Goal: Check status: Check status

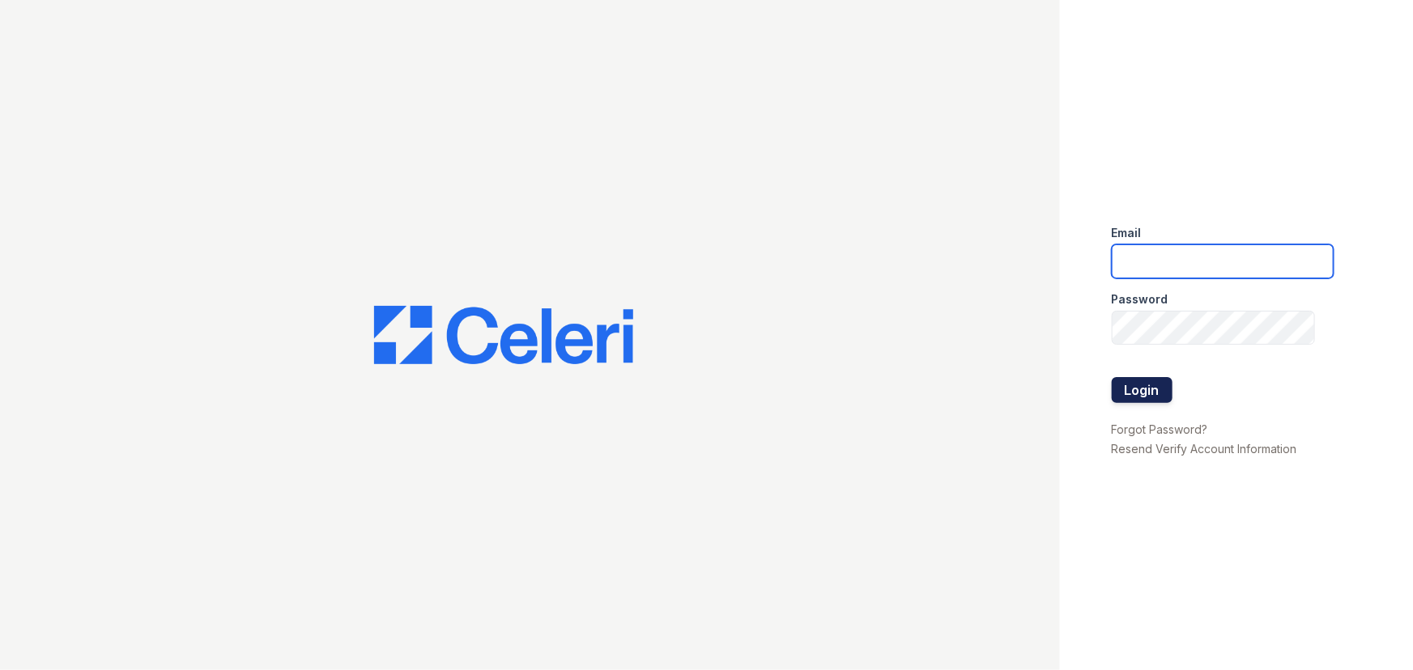
type input "lyndon2@cafmanagement.com"
click at [1138, 378] on button "Login" at bounding box center [1142, 390] width 61 height 26
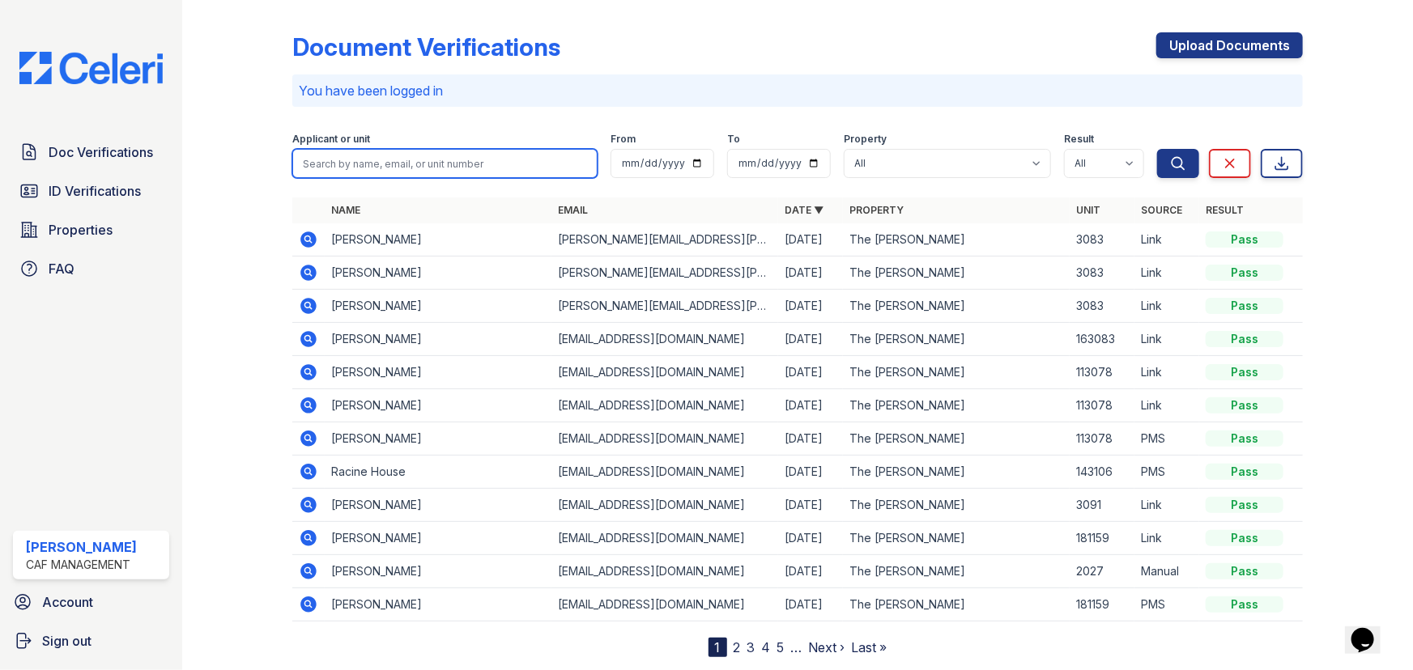
click at [385, 162] on input "search" at bounding box center [444, 163] width 305 height 29
type input "[PERSON_NAME]"
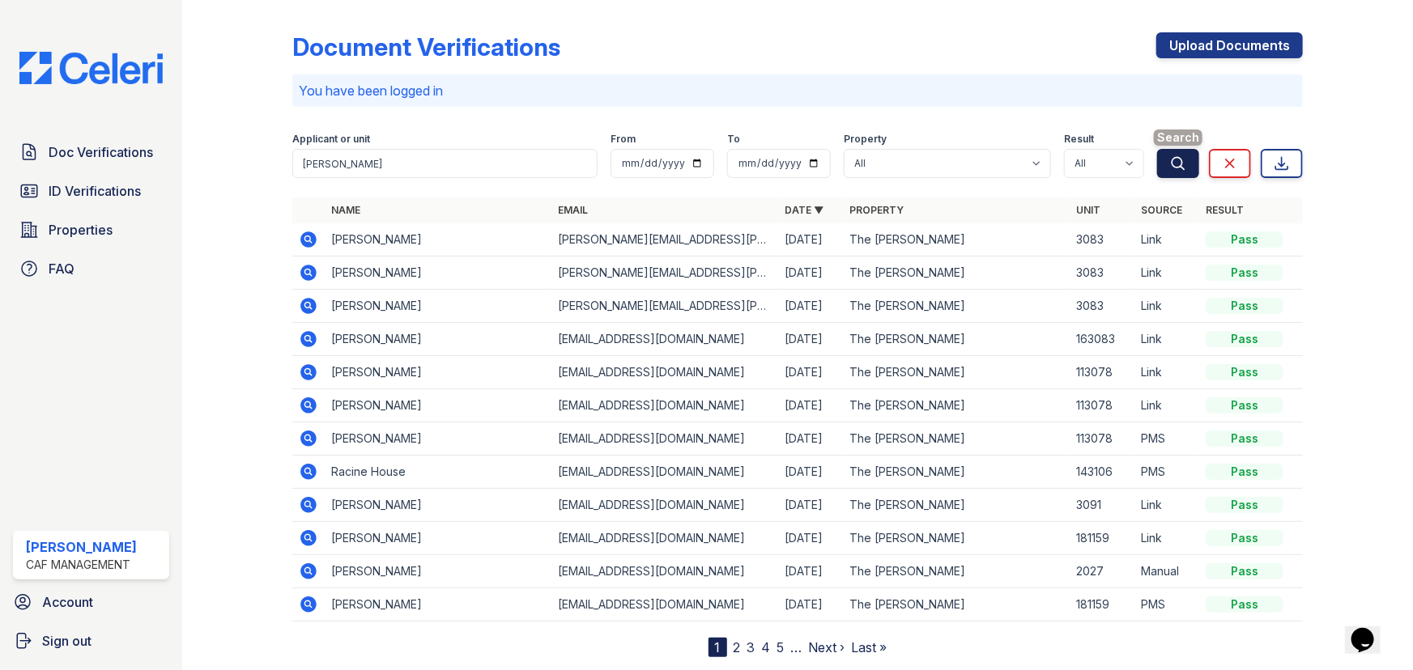
click at [1170, 164] on icon "submit" at bounding box center [1178, 163] width 16 height 16
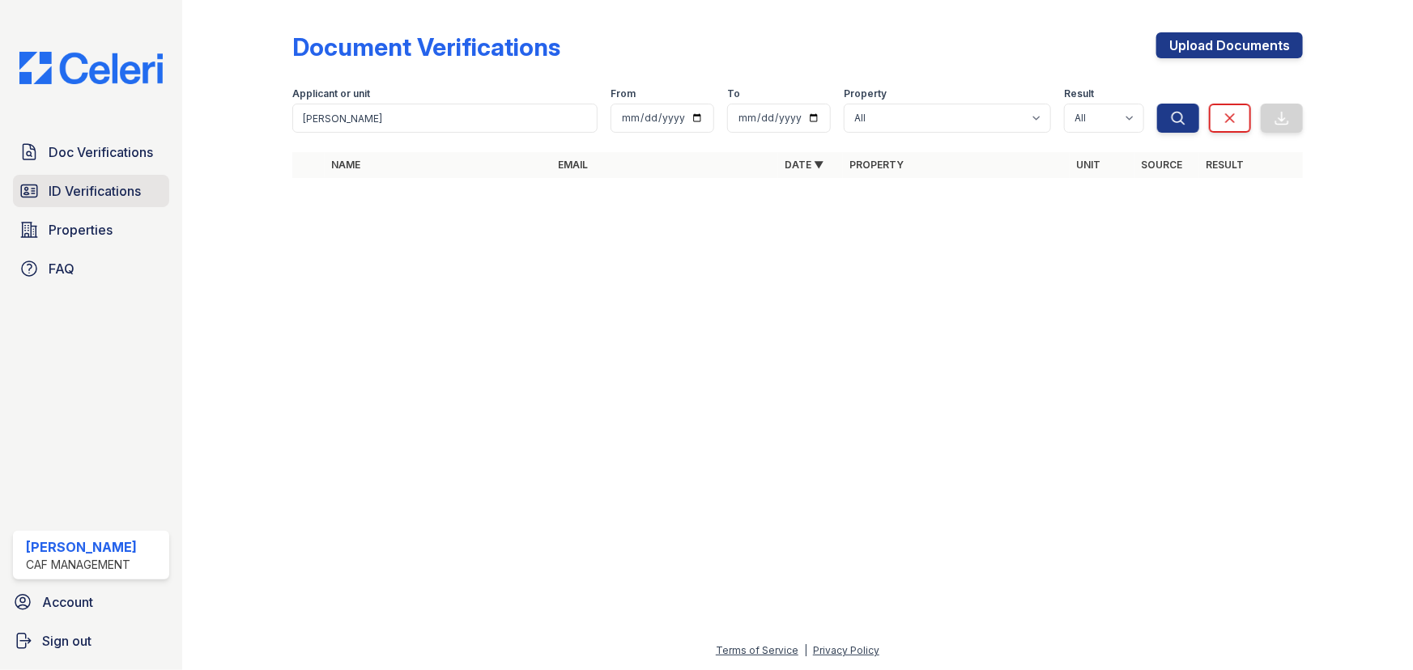
click at [114, 190] on span "ID Verifications" at bounding box center [95, 190] width 92 height 19
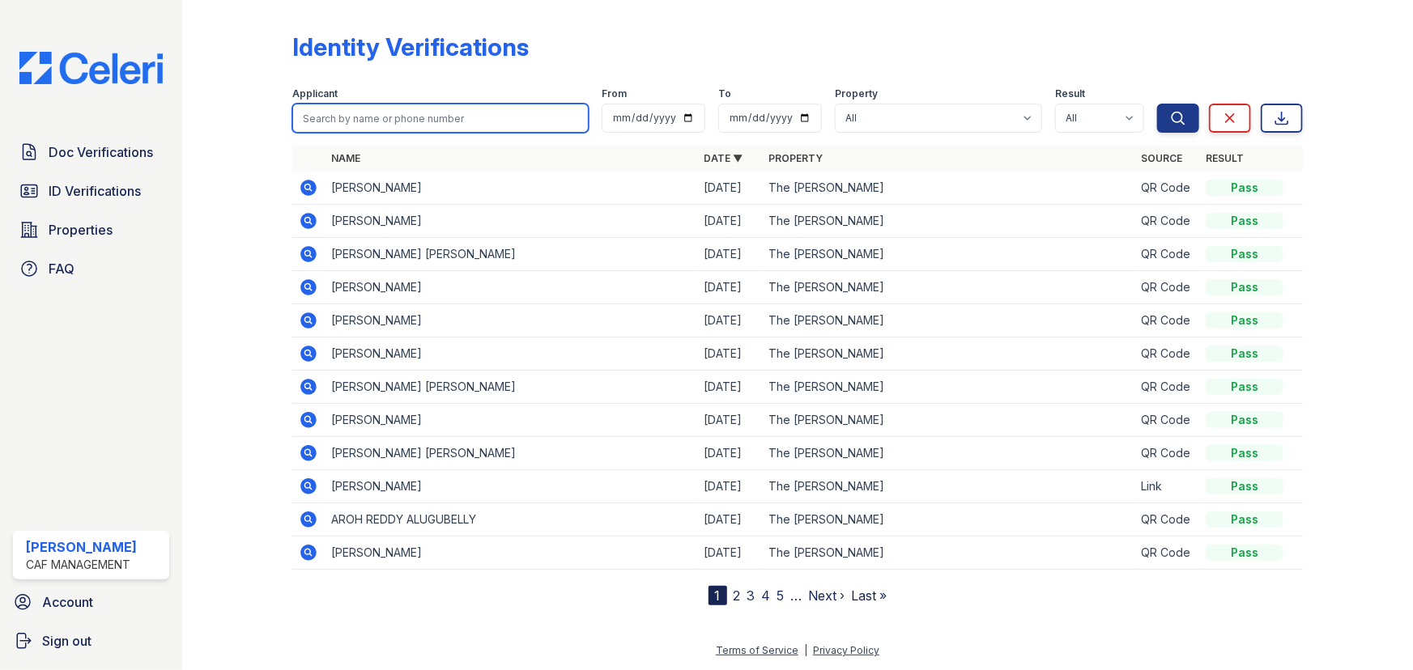
click at [348, 121] on input "search" at bounding box center [440, 118] width 296 height 29
type input "[PERSON_NAME]"
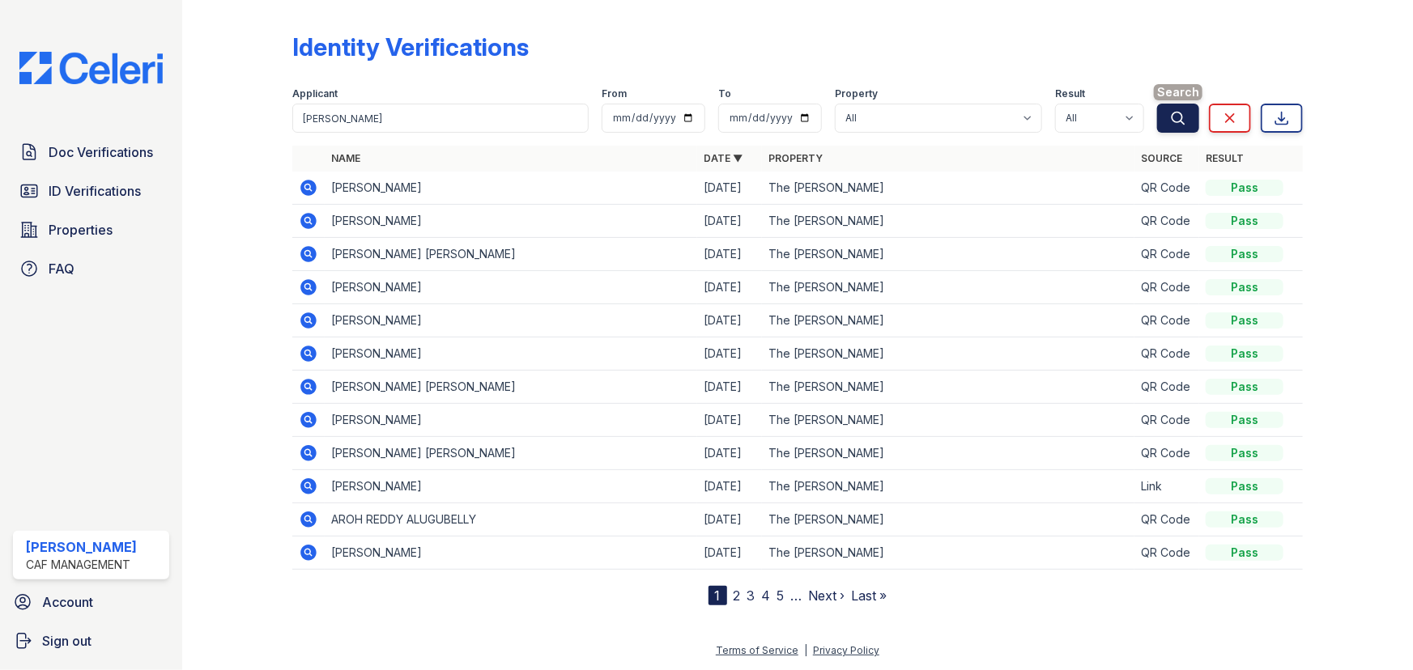
click at [1164, 121] on button "Search" at bounding box center [1178, 118] width 42 height 29
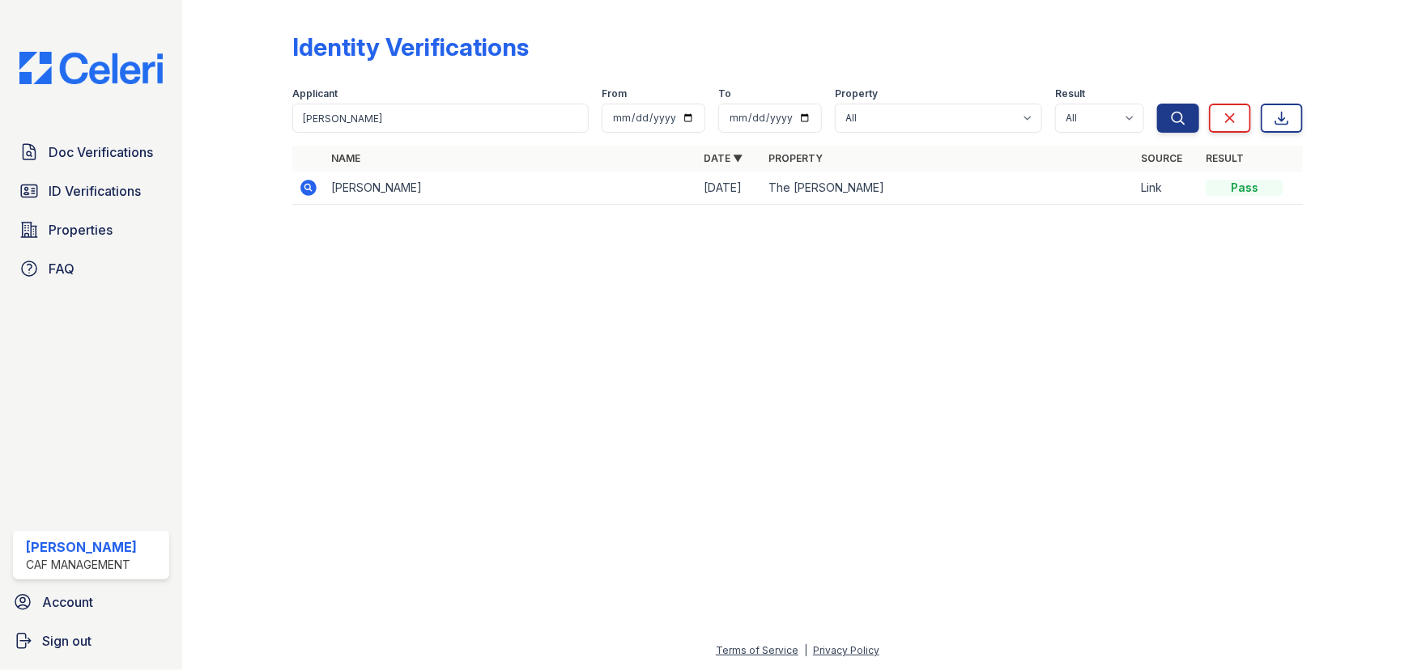
click at [308, 189] on icon at bounding box center [308, 187] width 19 height 19
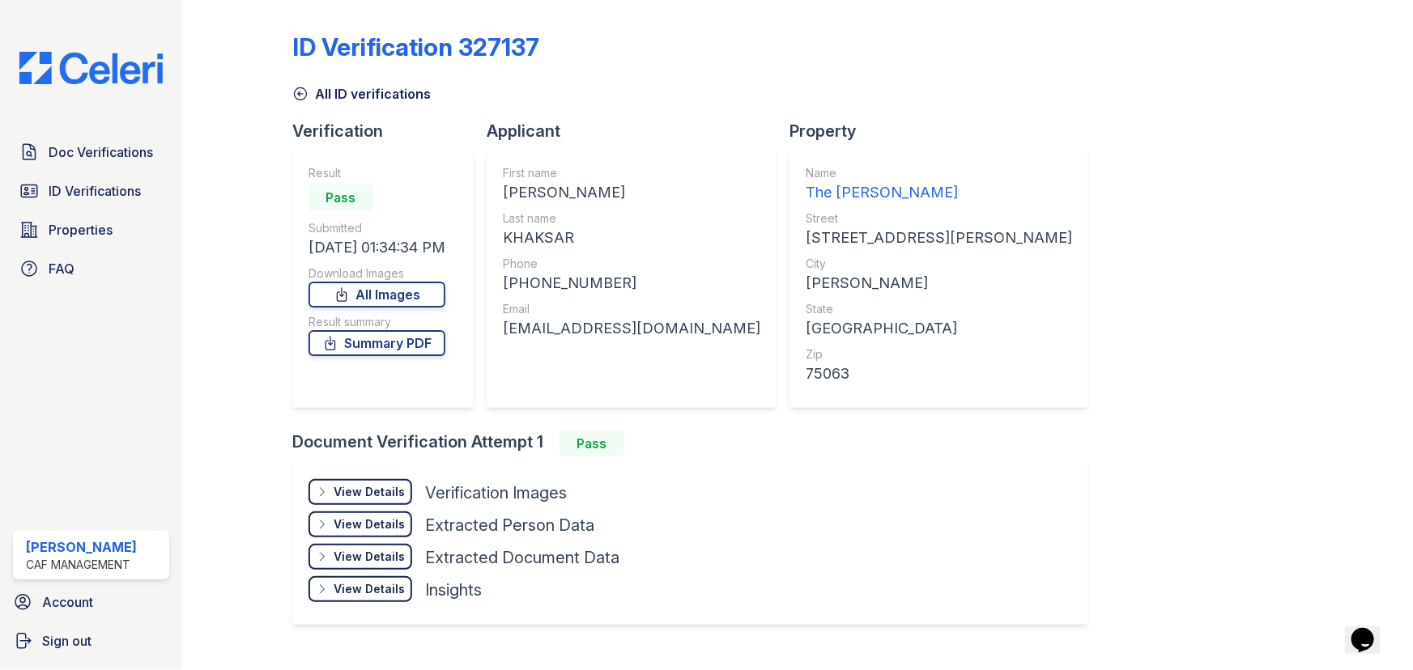
click at [373, 492] on div "View Details" at bounding box center [369, 492] width 71 height 16
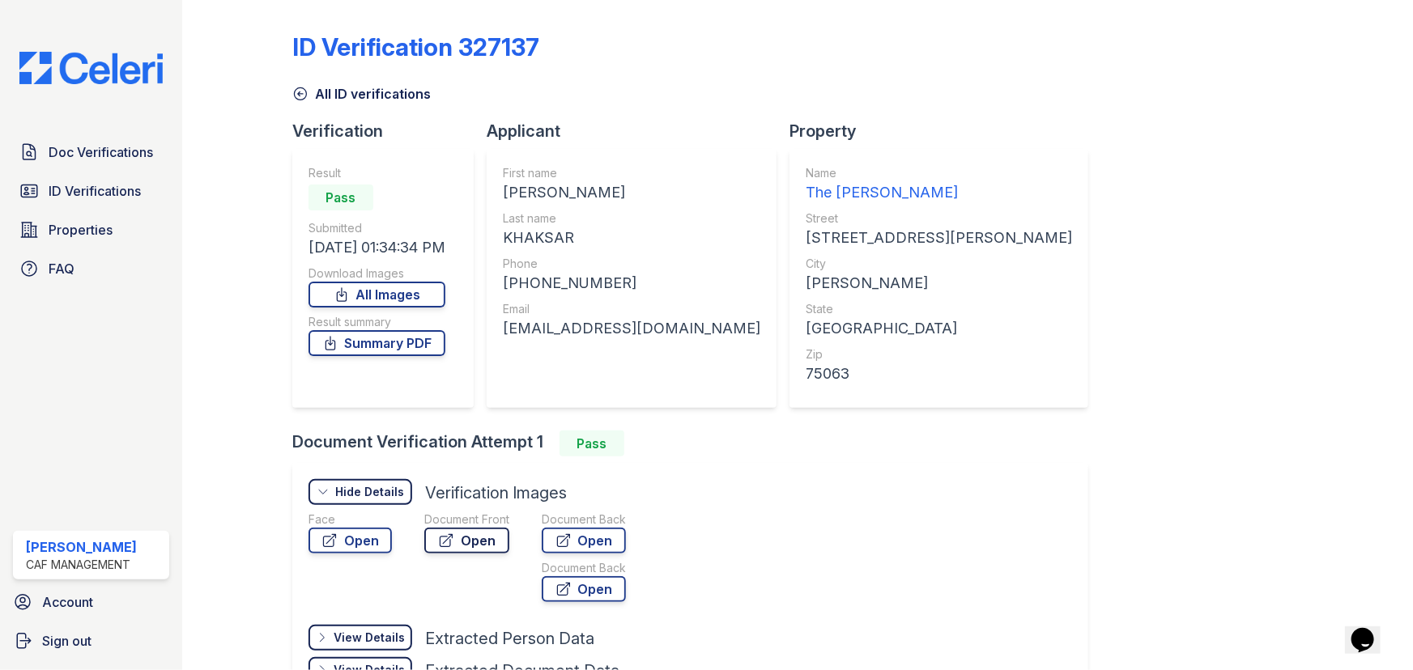
click at [455, 539] on link "Open" at bounding box center [466, 541] width 85 height 26
